Goal: Find specific page/section: Find specific page/section

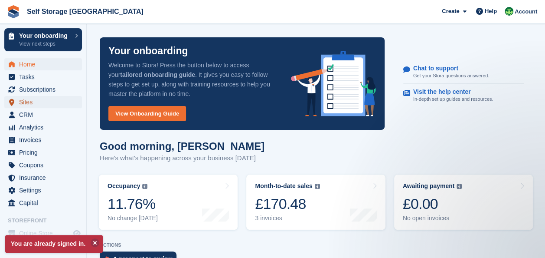
click at [28, 102] on span "Sites" at bounding box center [45, 102] width 52 height 12
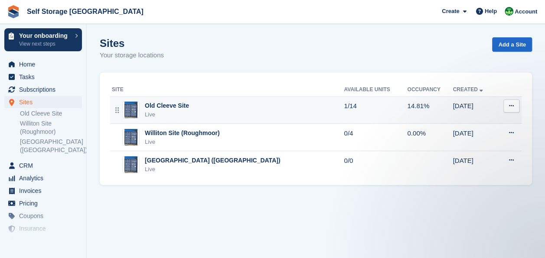
click at [154, 108] on div "Old Cleeve Site" at bounding box center [167, 105] width 44 height 9
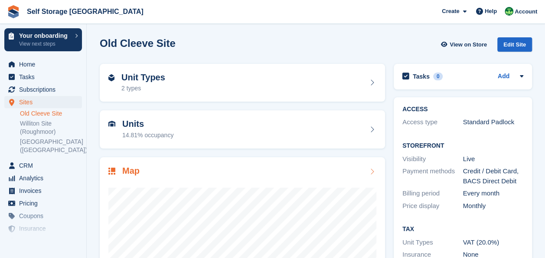
click at [213, 166] on div "Map" at bounding box center [242, 172] width 268 height 12
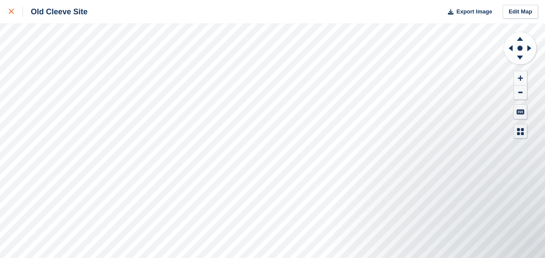
click at [4, 10] on link at bounding box center [11, 11] width 23 height 23
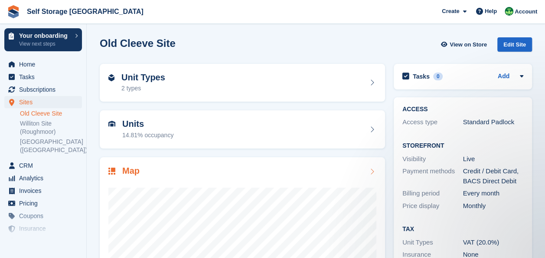
click at [193, 163] on div "Map" at bounding box center [242, 258] width 285 height 203
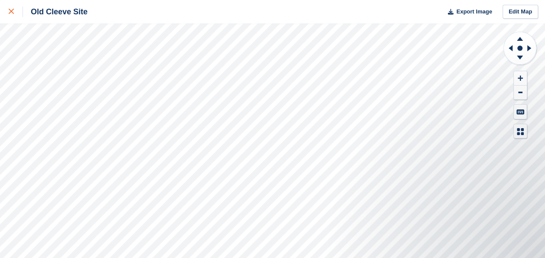
click at [11, 14] on icon at bounding box center [11, 11] width 5 height 5
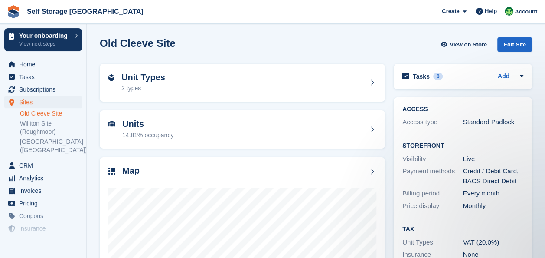
click at [264, 51] on div "Old Cleeve Site View on Store Edit Site" at bounding box center [316, 44] width 432 height 14
click at [37, 114] on link "Old Cleeve Site" at bounding box center [51, 113] width 62 height 8
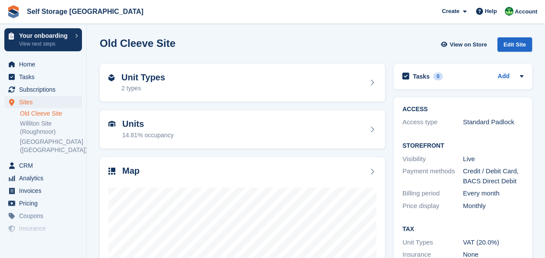
click at [147, 176] on div "Map" at bounding box center [242, 172] width 268 height 12
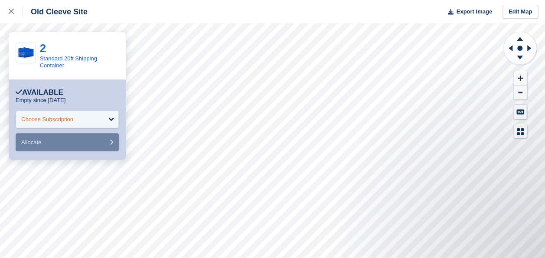
click at [86, 119] on div "Choose Subscription" at bounding box center [67, 119] width 103 height 17
